Goal: Transaction & Acquisition: Register for event/course

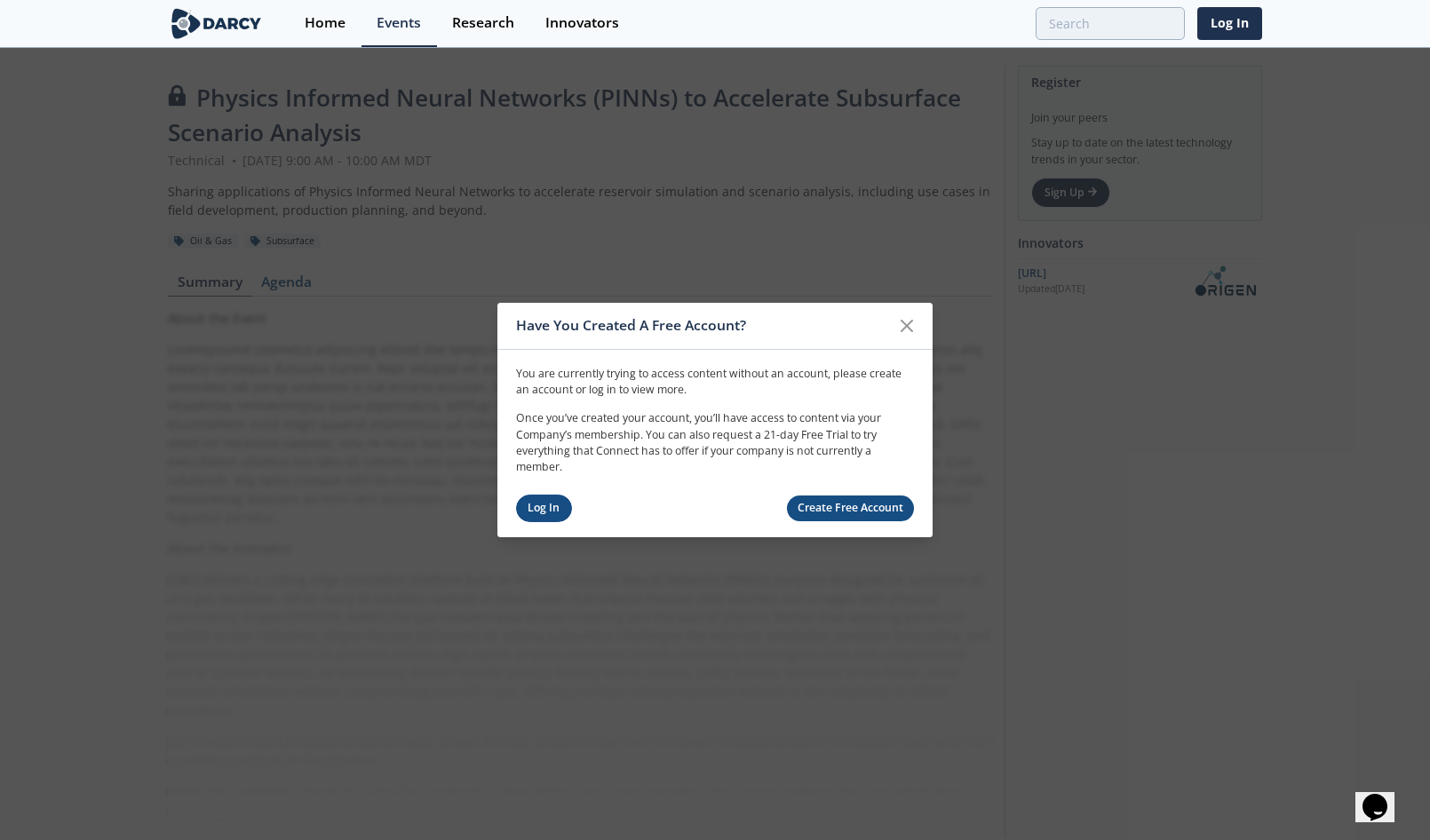
click at [553, 506] on link "Log In" at bounding box center [544, 508] width 56 height 28
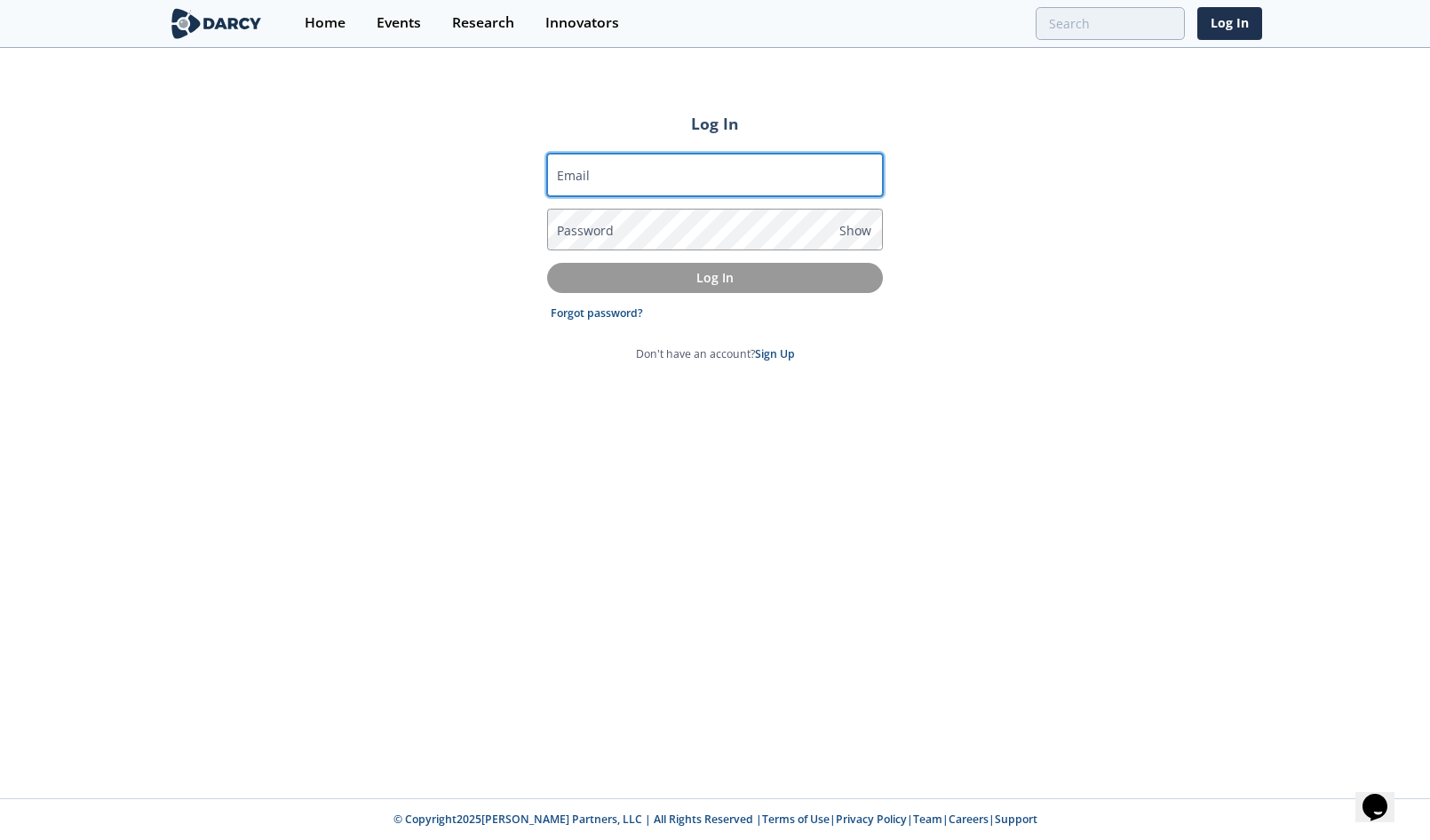
click at [609, 173] on input "Email" at bounding box center [715, 175] width 336 height 42
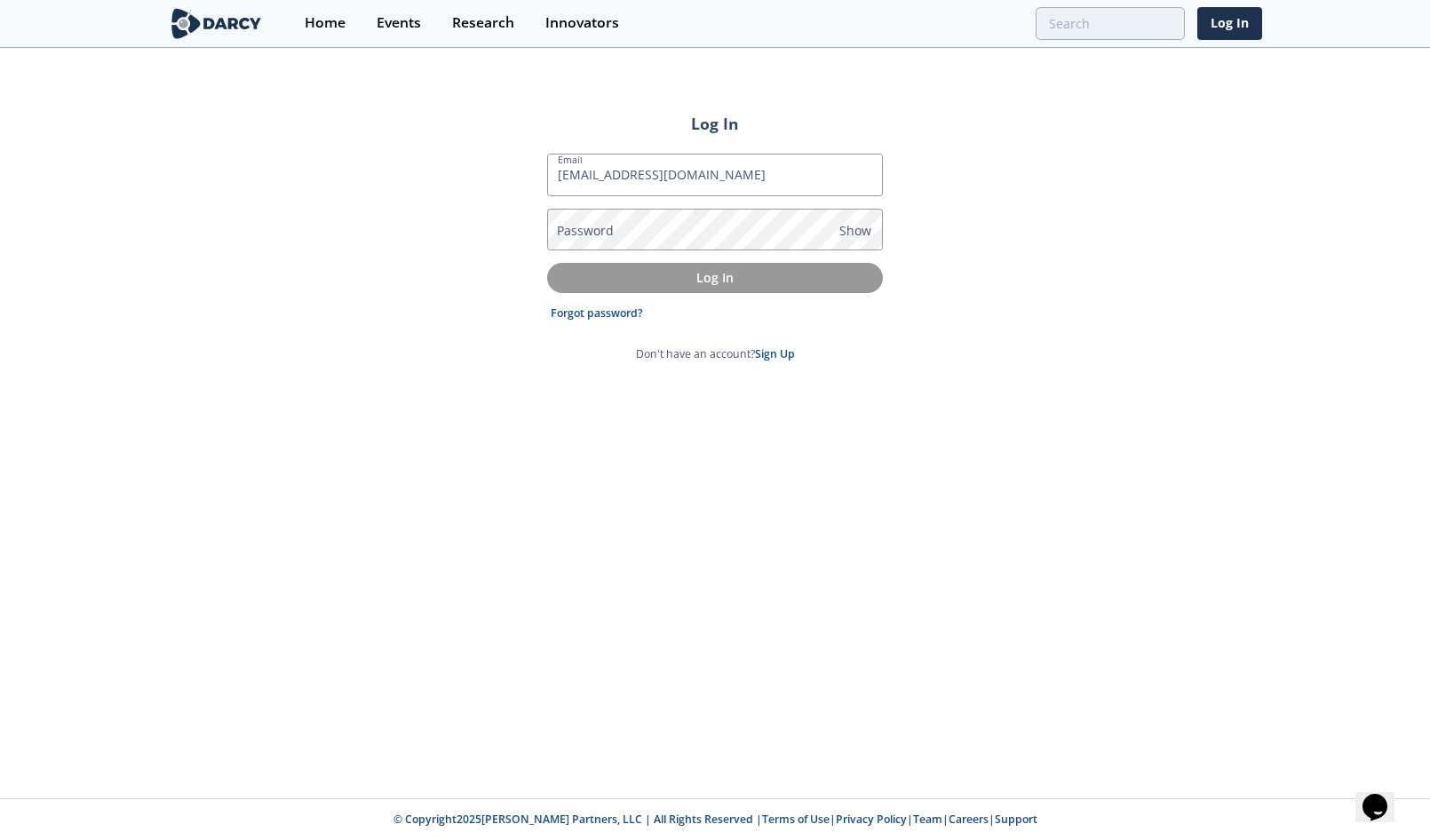
click at [601, 239] on label "Password" at bounding box center [586, 230] width 57 height 19
click at [696, 278] on p "Log In" at bounding box center [715, 277] width 311 height 19
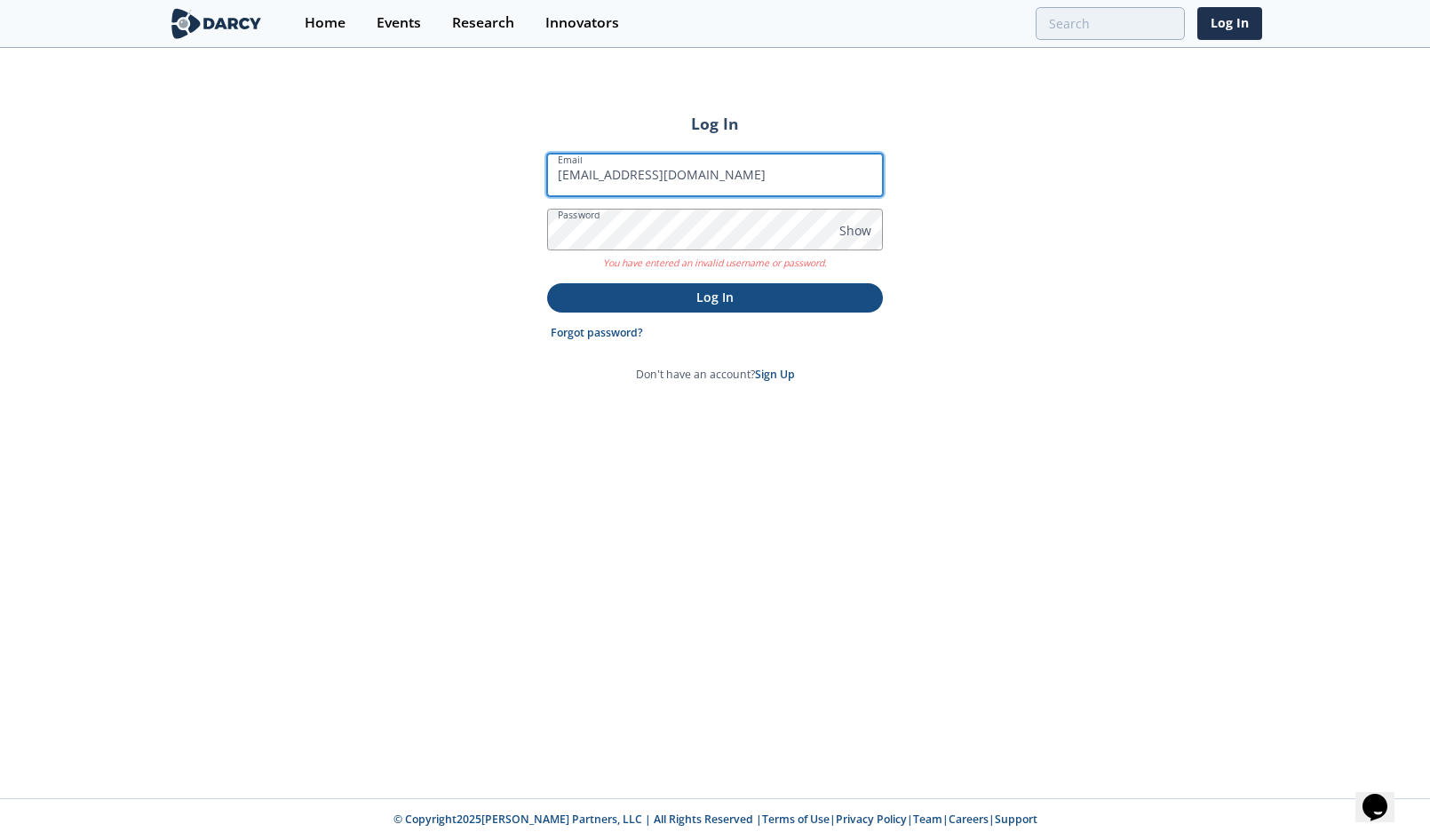
drag, startPoint x: 695, startPoint y: 178, endPoint x: 632, endPoint y: 177, distance: 63.0
click at [632, 177] on input "imartinovic@vrn.com" at bounding box center [715, 175] width 336 height 42
drag, startPoint x: 665, startPoint y: 179, endPoint x: 635, endPoint y: 177, distance: 30.1
click at [635, 177] on input "imartinovic@cpg" at bounding box center [715, 175] width 336 height 42
paste input "rescentpointenergy.com"
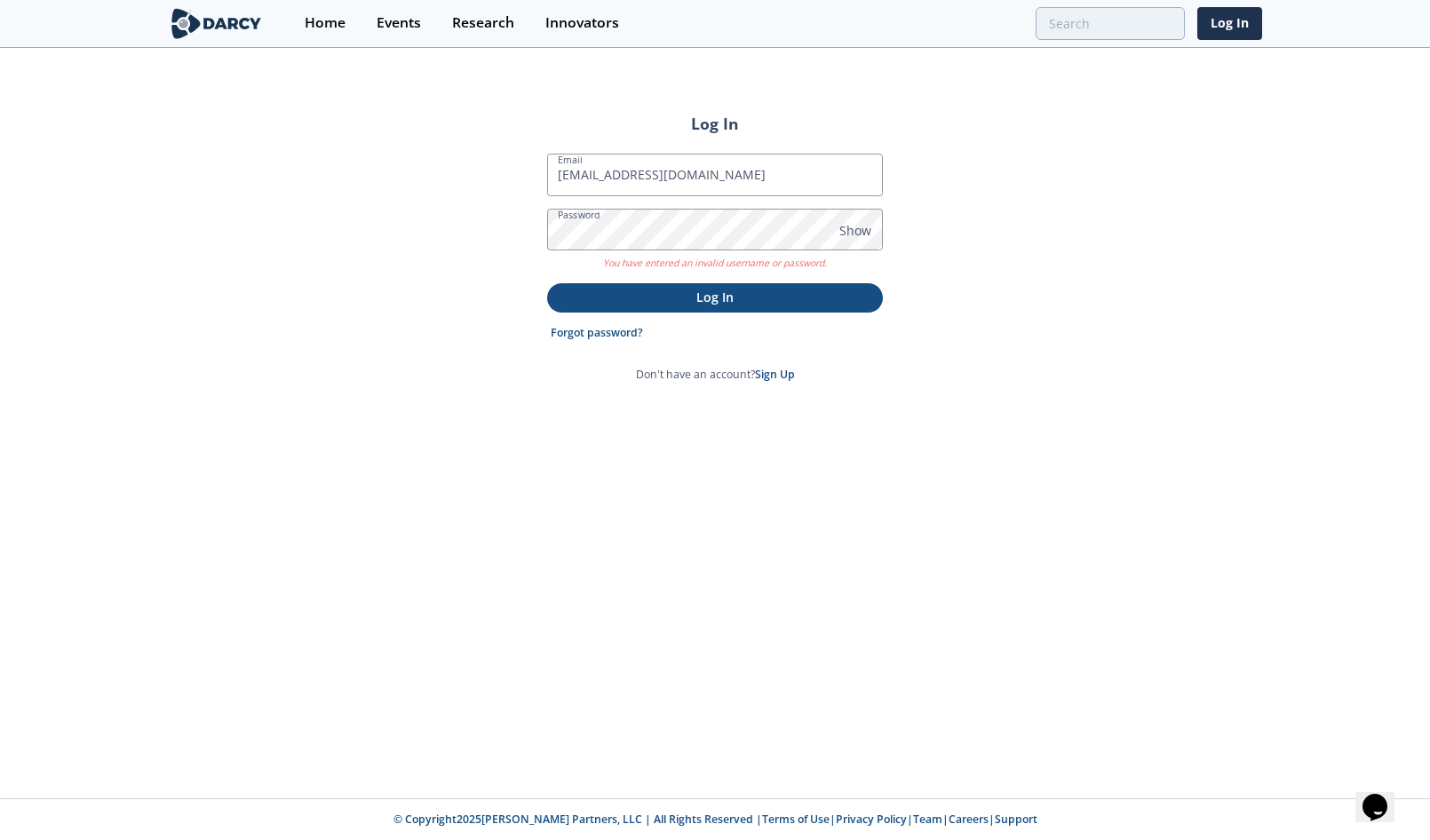
click at [704, 313] on button "Log In" at bounding box center [715, 298] width 336 height 30
click at [853, 228] on span "Show" at bounding box center [855, 230] width 32 height 19
click at [729, 302] on p "Log In" at bounding box center [715, 296] width 311 height 19
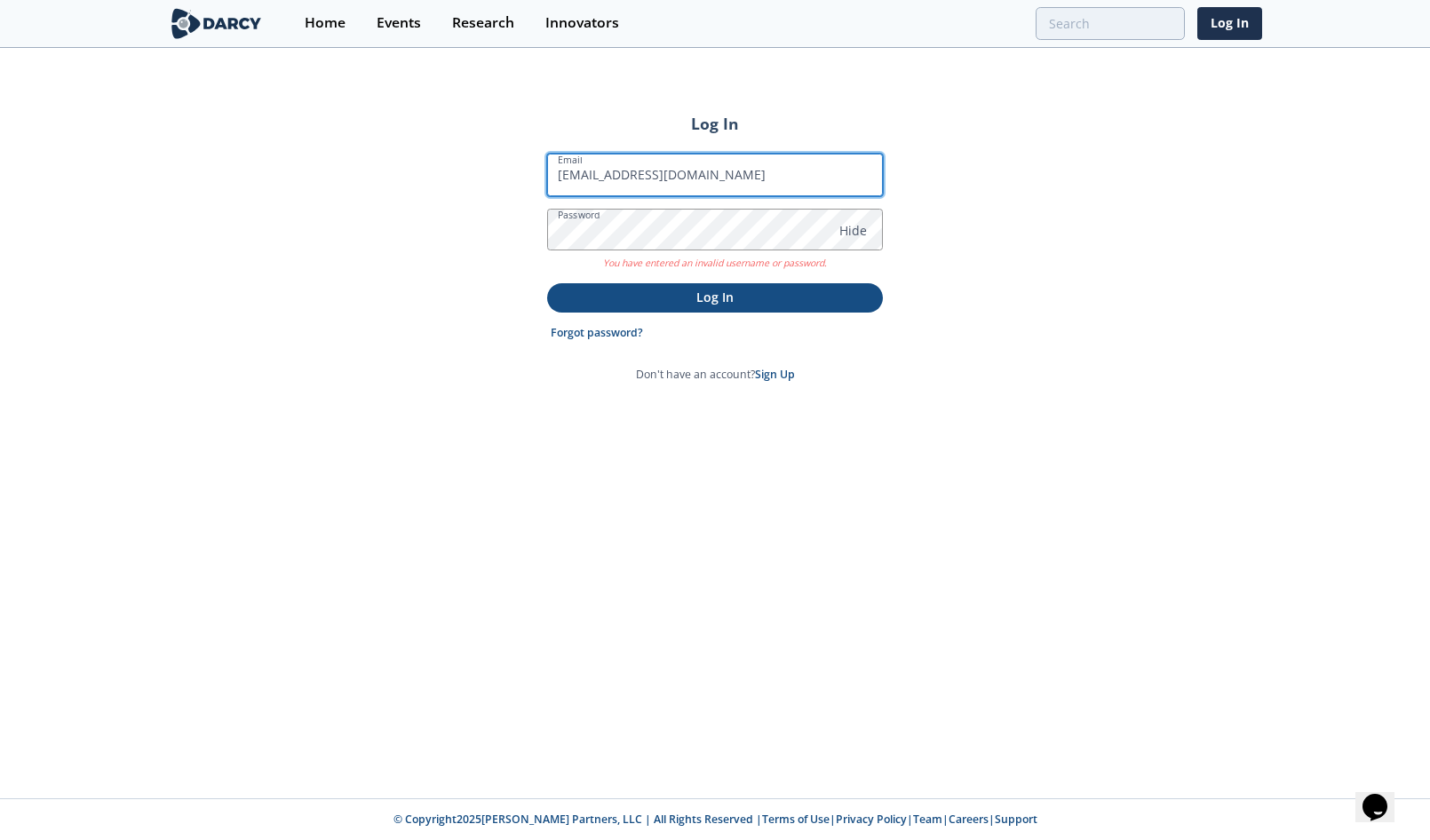
drag, startPoint x: 799, startPoint y: 177, endPoint x: 633, endPoint y: 174, distance: 166.0
click at [633, 174] on input "imartinovic@crescentpointenergy.com" at bounding box center [715, 175] width 336 height 42
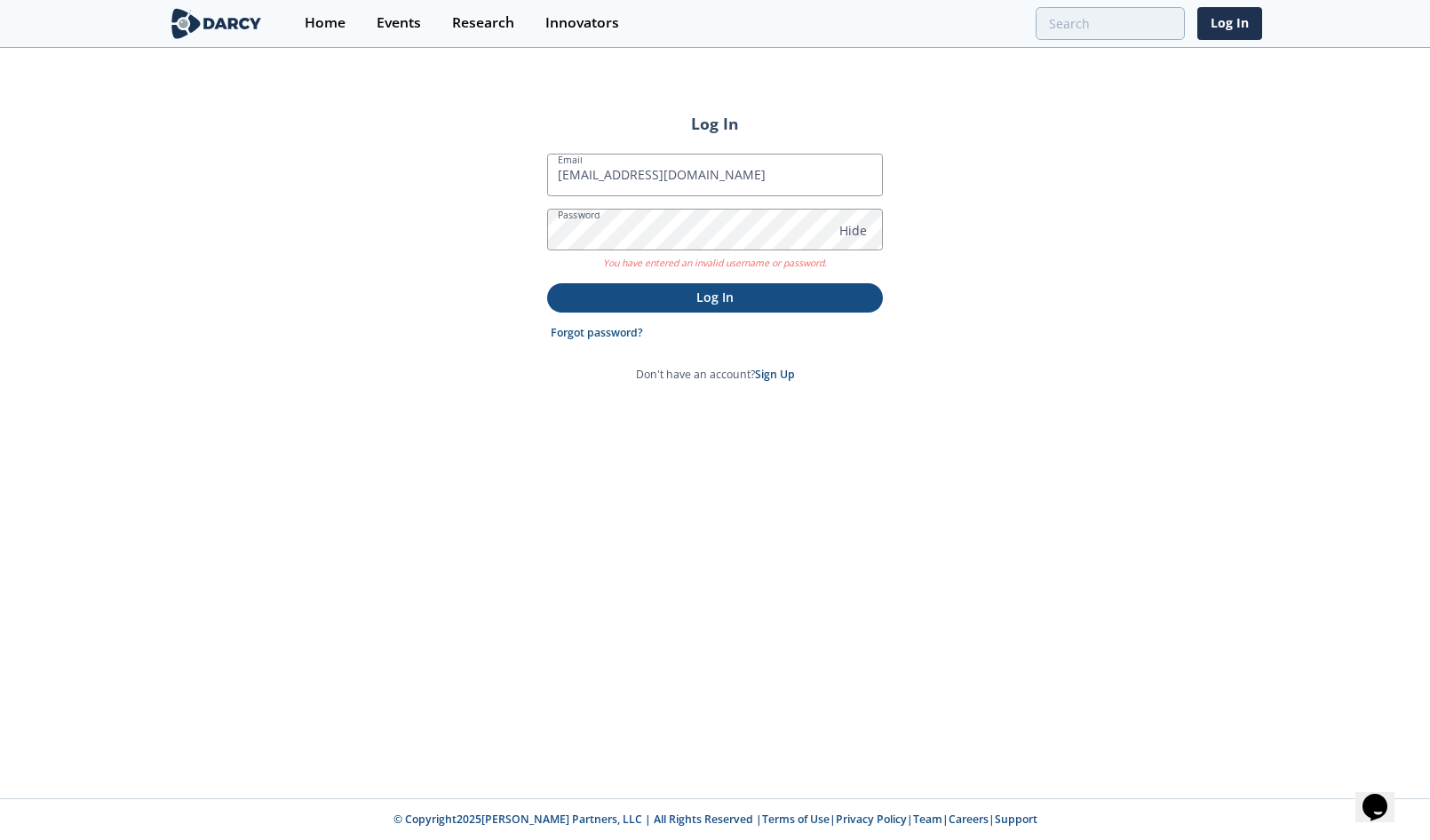
click at [698, 298] on p "Log In" at bounding box center [715, 296] width 311 height 19
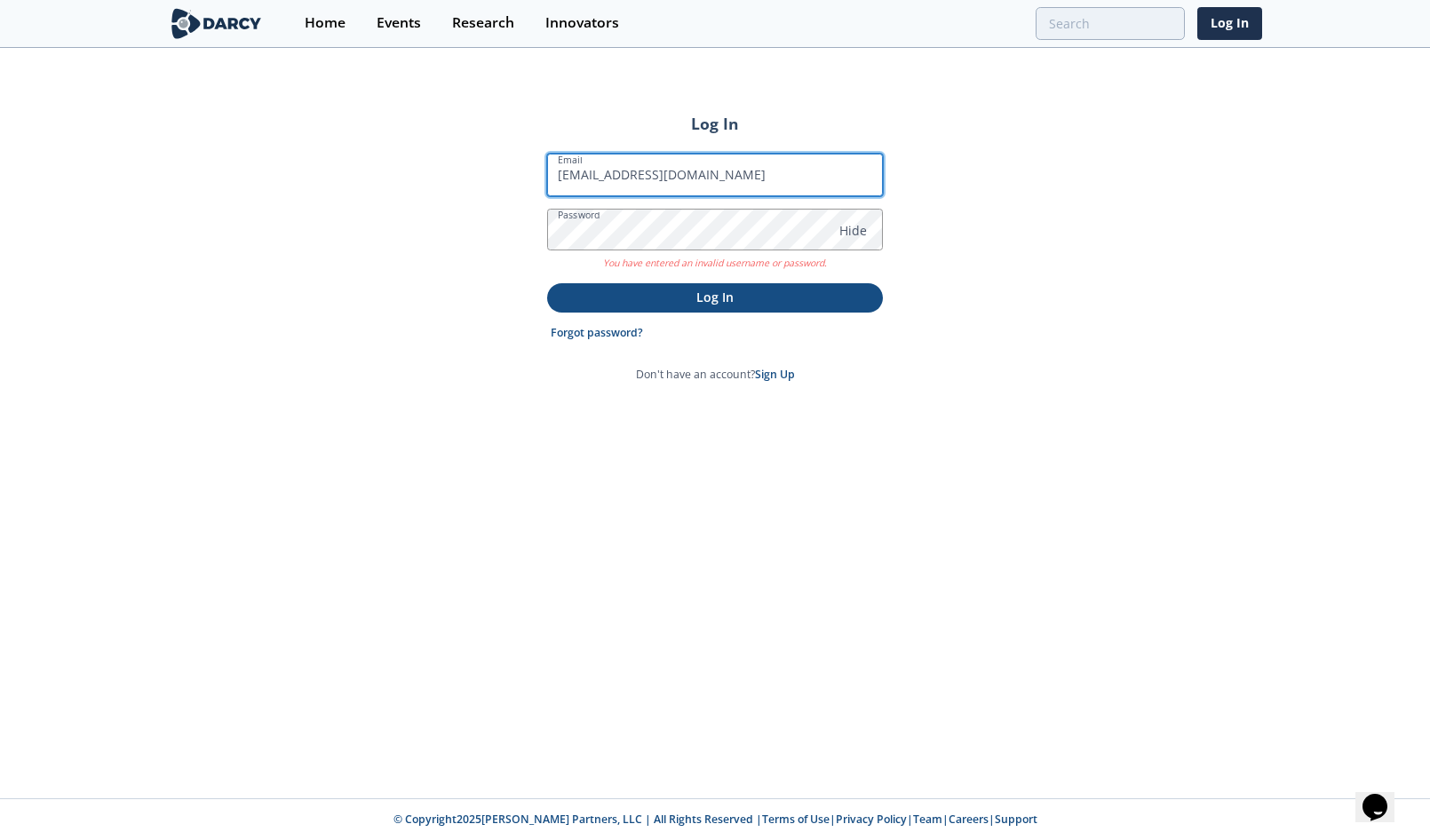
drag, startPoint x: 684, startPoint y: 169, endPoint x: 511, endPoint y: 173, distance: 173.0
click at [511, 173] on div "Log In Email imartinovic@vrn.com Password Hide You have entered an invalid user…" at bounding box center [715, 423] width 1430 height 748
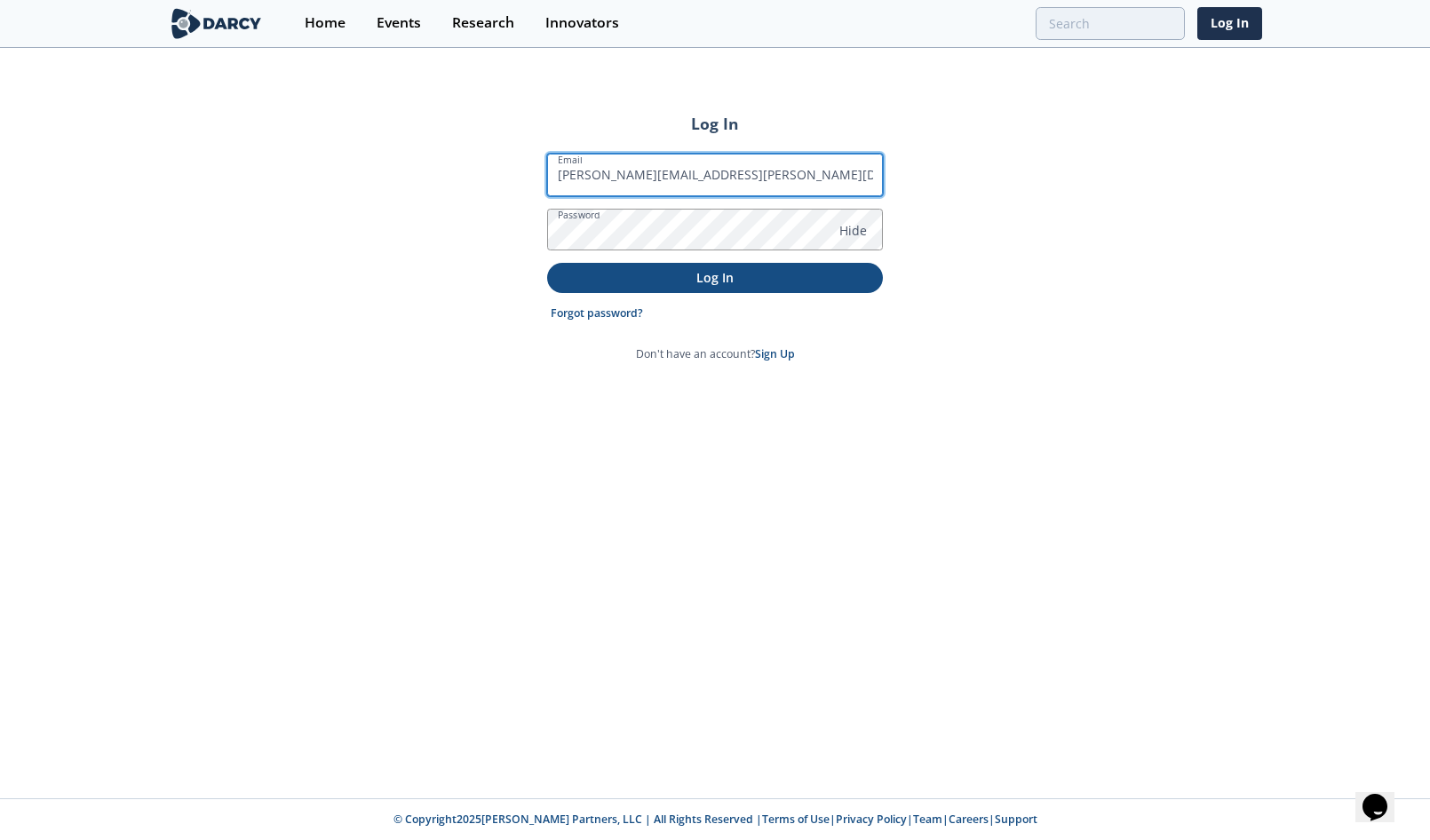
type input "ivan.martinovic@wcap.ca"
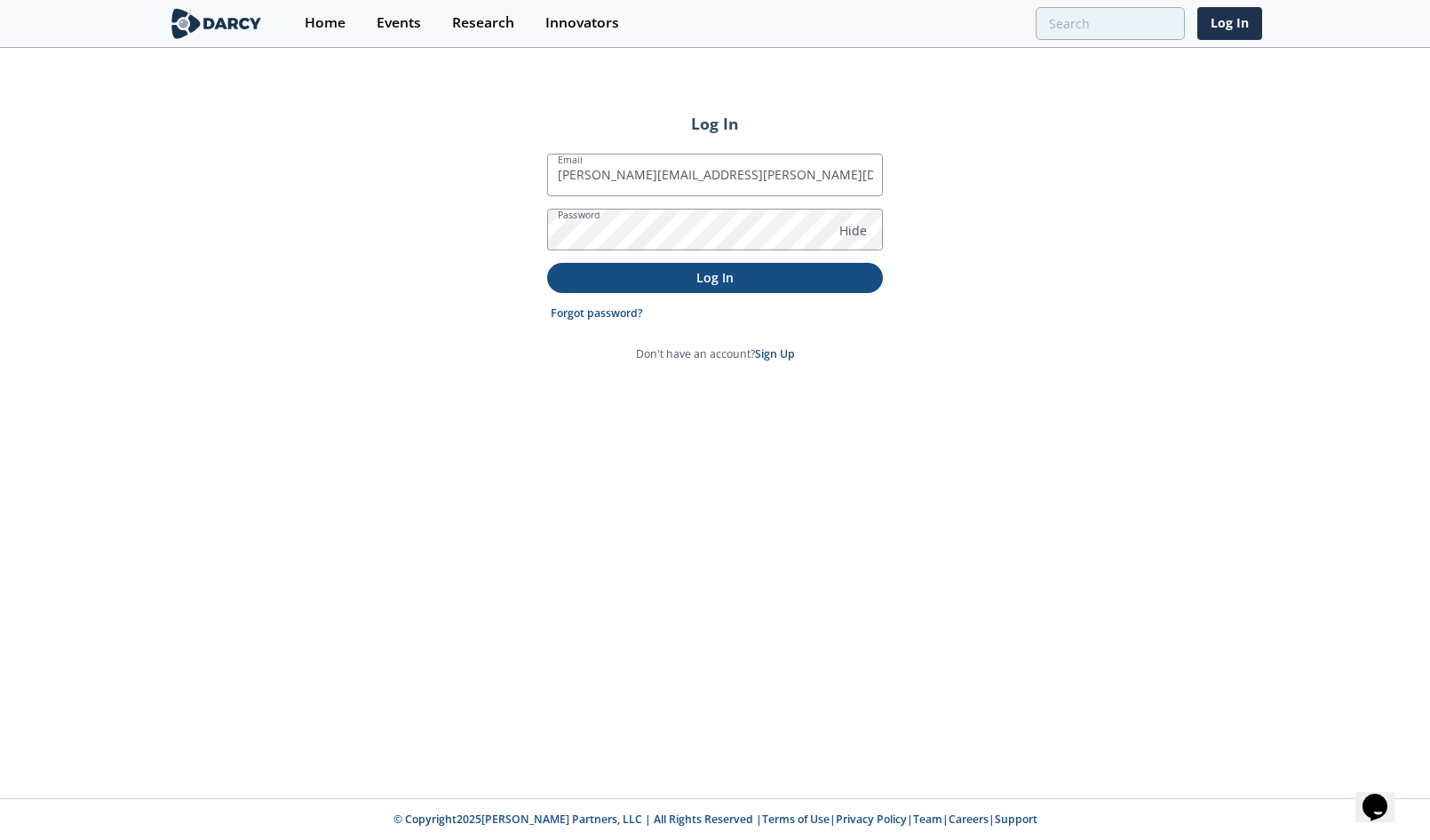
click at [750, 278] on p "Log In" at bounding box center [715, 277] width 311 height 19
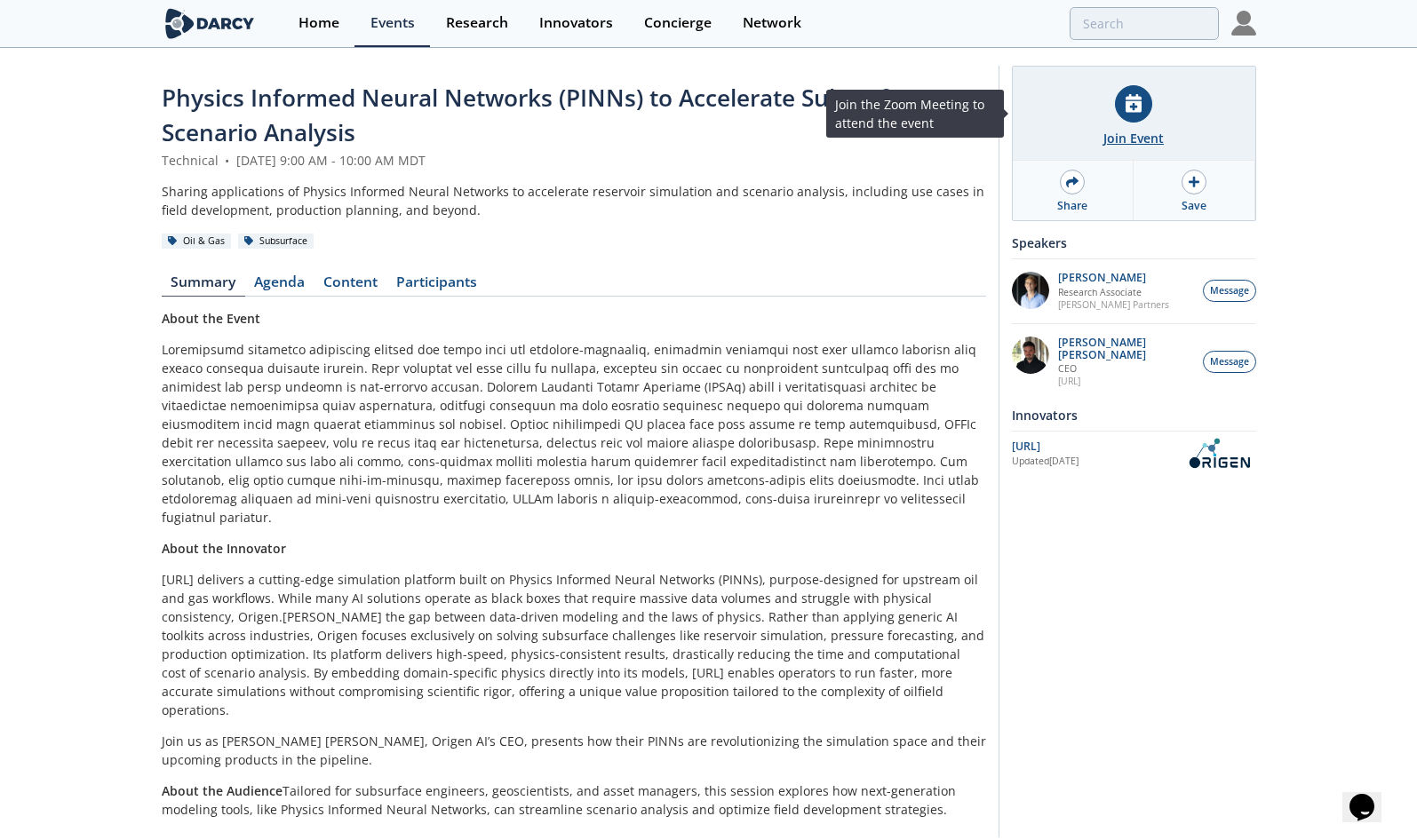
click at [1137, 131] on div "Join Event" at bounding box center [1133, 137] width 60 height 19
